Goal: Information Seeking & Learning: Learn about a topic

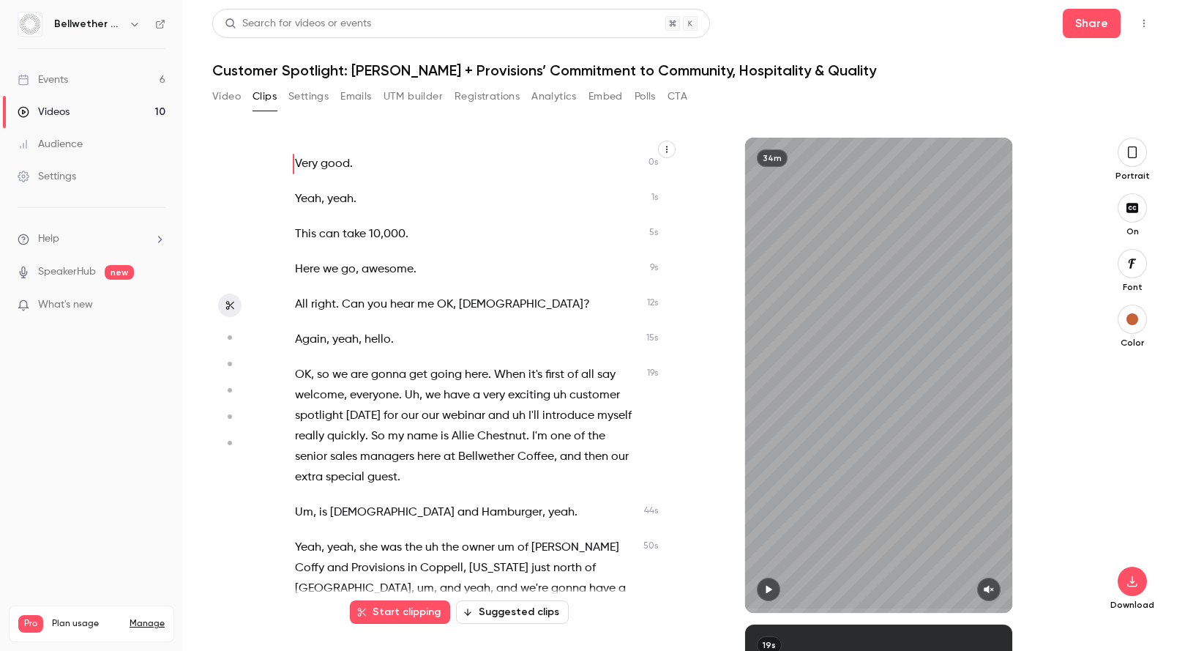
scroll to position [7347, 0]
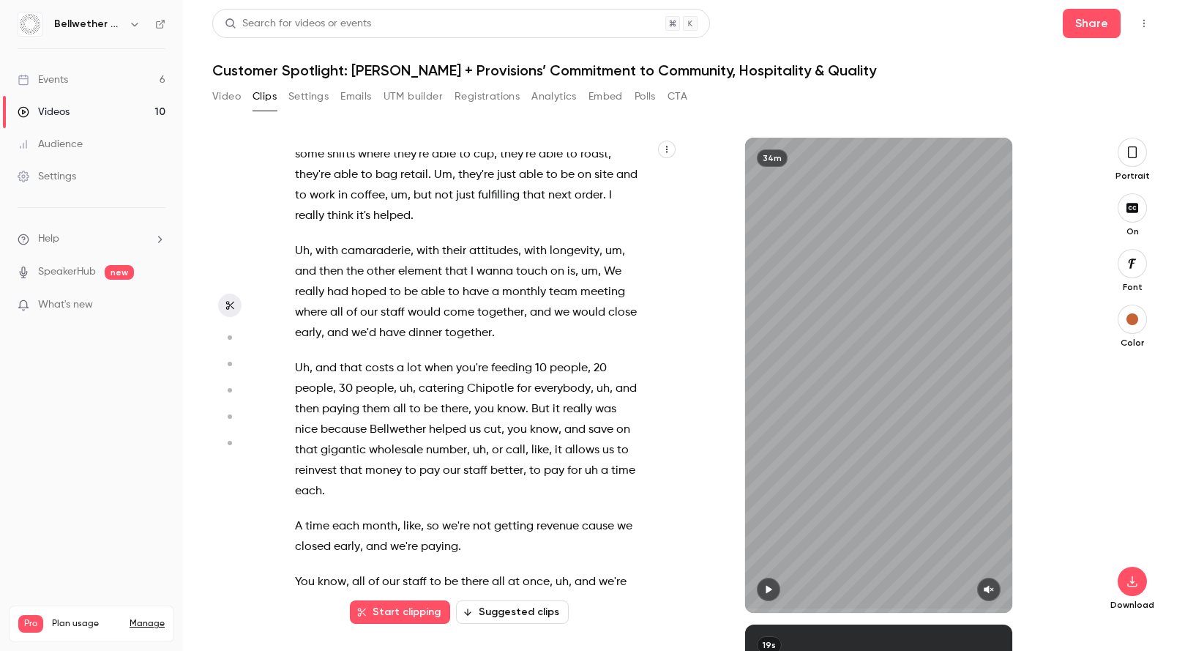
click at [323, 95] on button "Settings" at bounding box center [308, 96] width 40 height 23
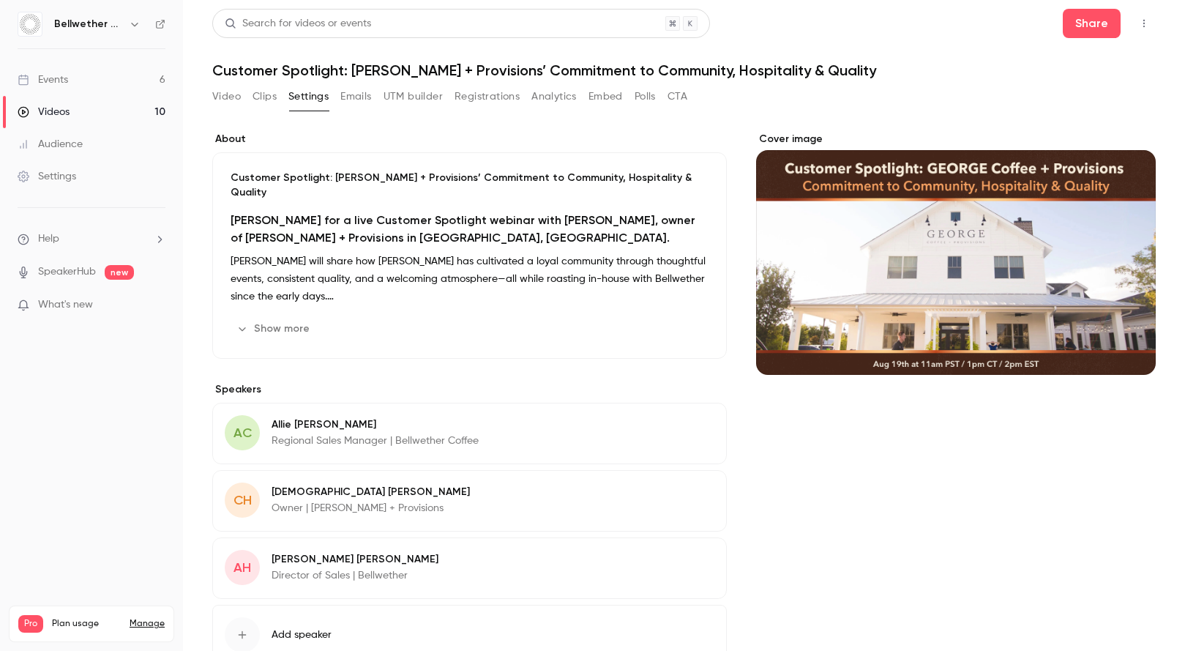
click at [230, 96] on button "Video" at bounding box center [226, 96] width 29 height 23
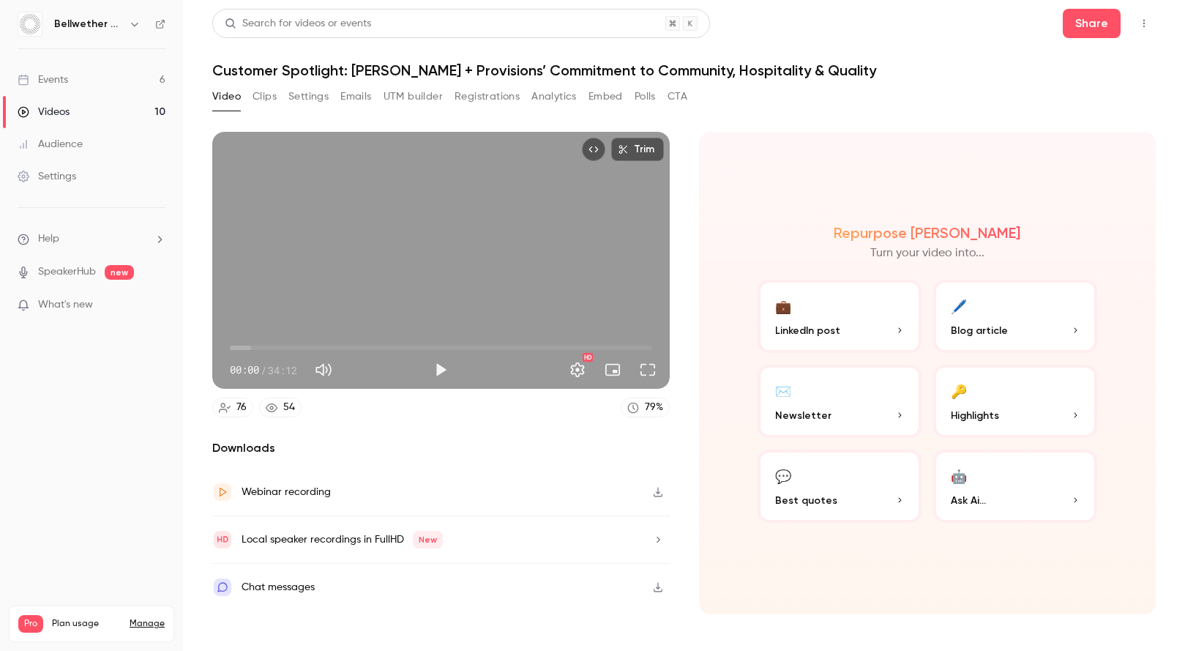
click at [86, 81] on link "Events 6" at bounding box center [91, 80] width 183 height 32
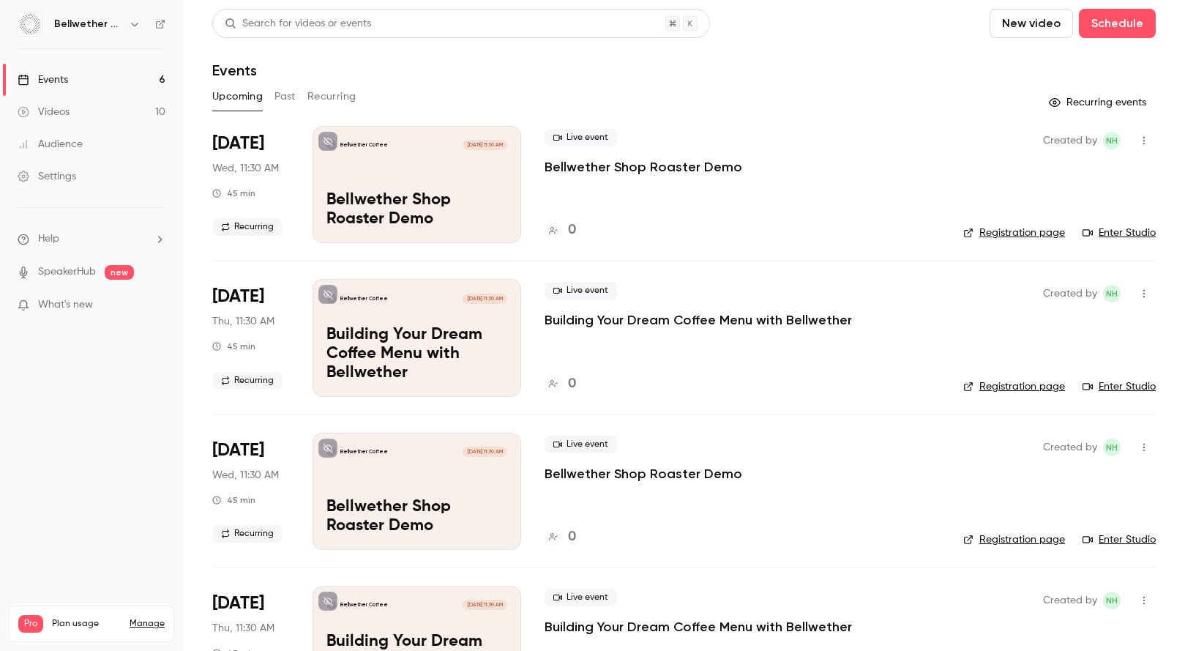
click at [286, 102] on button "Past" at bounding box center [284, 96] width 21 height 23
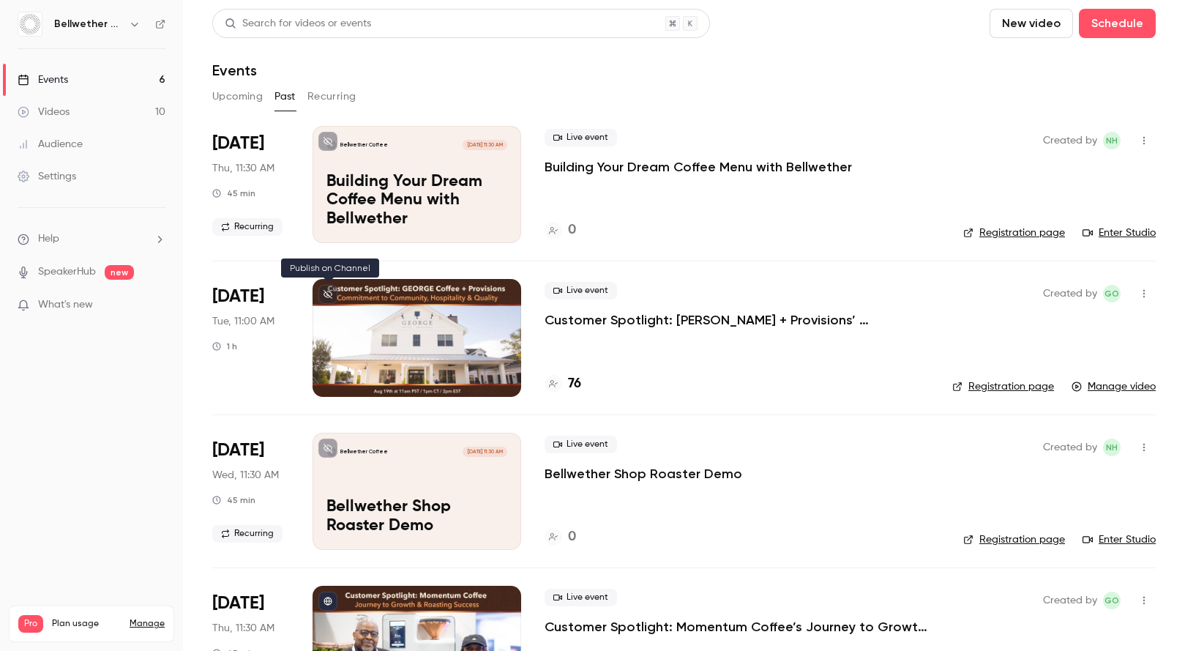
click at [326, 293] on icon at bounding box center [328, 294] width 9 height 9
click at [664, 315] on p "Customer Spotlight: [PERSON_NAME] + Provisions’ Commitment to Community, Hospit…" at bounding box center [737, 320] width 384 height 18
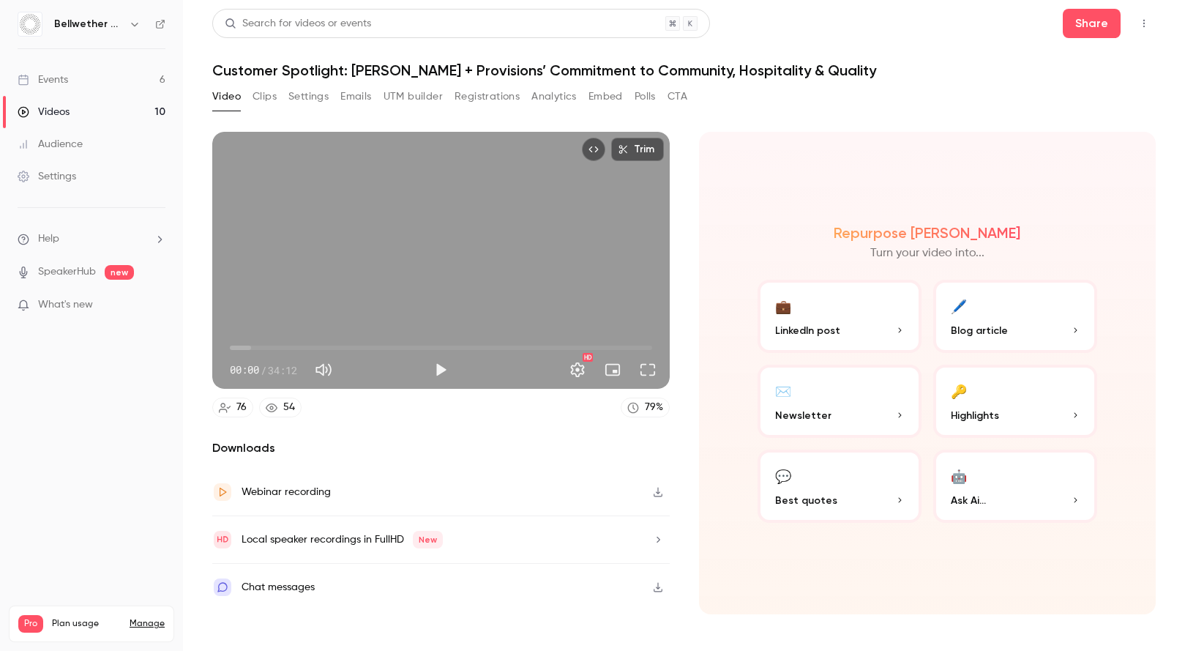
click at [500, 101] on button "Registrations" at bounding box center [487, 96] width 65 height 23
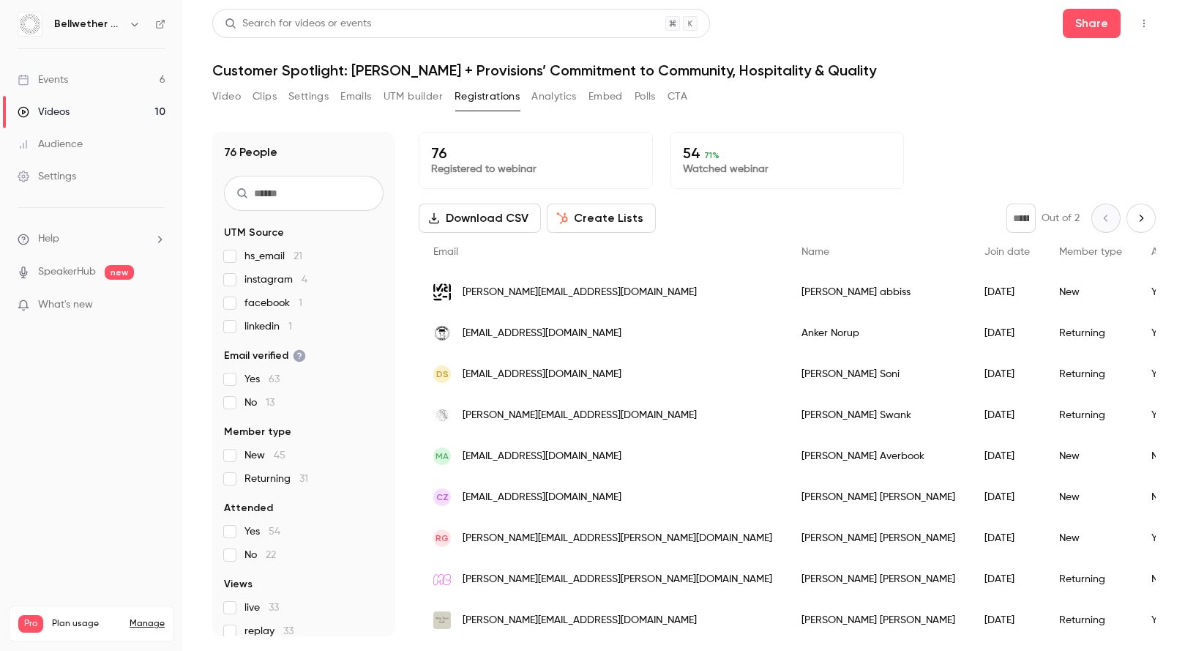
click at [235, 94] on button "Video" at bounding box center [226, 96] width 29 height 23
